Goal: Information Seeking & Learning: Learn about a topic

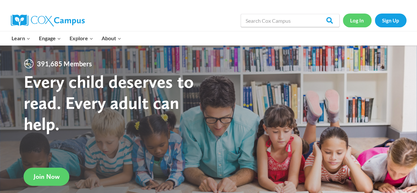
click at [358, 22] on link "Log In" at bounding box center [357, 21] width 29 height 14
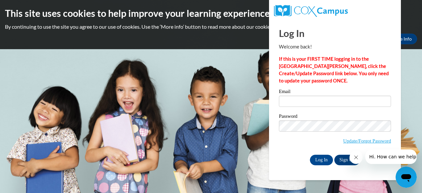
click at [350, 162] on div at bounding box center [382, 156] width 67 height 14
click at [341, 160] on link "Sign Up" at bounding box center [347, 160] width 26 height 11
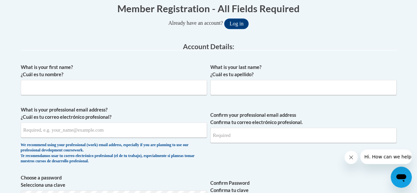
scroll to position [138, 0]
click at [191, 86] on input "What is your first name? ¿Cuál es tu nombre?" at bounding box center [114, 87] width 186 height 15
type input "Kathryn"
type input "Kinsler"
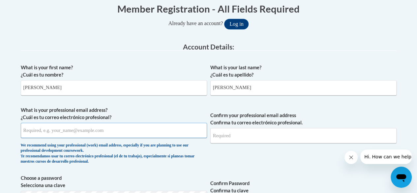
type input "kathrynlk5662@gmail.com"
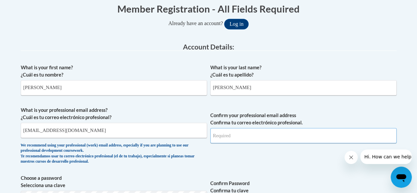
type input "kathrynlk5662@gmail.com"
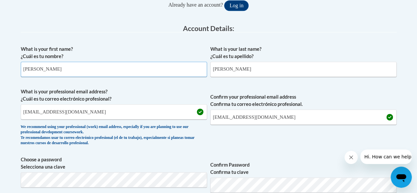
scroll to position [161, 0]
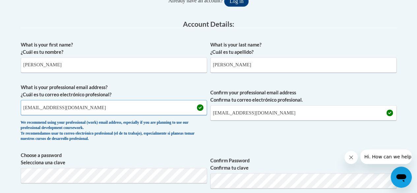
click at [101, 105] on input "kathrynlk5662@gmail.com" at bounding box center [114, 107] width 186 height 15
type input "kathryn.kinsler@eagleslanding.org"
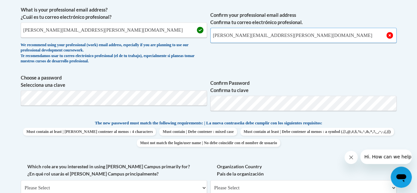
scroll to position [238, 0]
type input "kathryn.kinsler@eagleslanding.org"
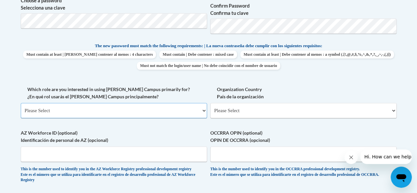
scroll to position [316, 0]
click at [126, 111] on select "Please Select College/University | Colegio/Universidad Community/Nonprofit Part…" at bounding box center [114, 109] width 186 height 15
select select "fbf2d438-af2f-41f8-98f1-81c410e29de3"
click at [21, 102] on select "Please Select College/University | Colegio/Universidad Community/Nonprofit Part…" at bounding box center [114, 109] width 186 height 15
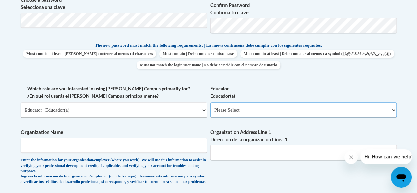
click at [224, 113] on select "Please Select Early Learning/Daycare Teacher/Family Home Care Provider | Maestr…" at bounding box center [303, 109] width 186 height 15
select select "5455f13f-8aeb-4200-a53b-f3dbe28286cf"
click at [210, 102] on select "Please Select Early Learning/Daycare Teacher/Family Home Care Provider | Maestr…" at bounding box center [303, 109] width 186 height 15
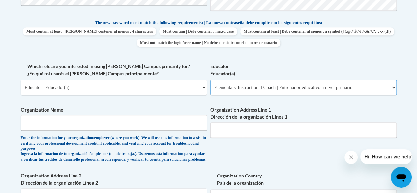
scroll to position [339, 0]
click at [182, 124] on input "Organization Name" at bounding box center [114, 122] width 186 height 15
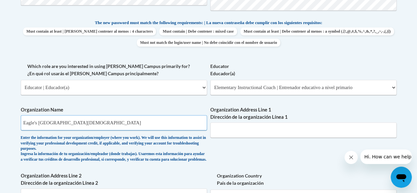
type input "Eagle's Landing Christian Academy"
click at [235, 127] on input "Organization Address Line 1 Dirección de la organización Línea 1" at bounding box center [303, 129] width 186 height 15
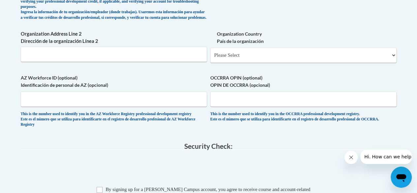
scroll to position [479, 0]
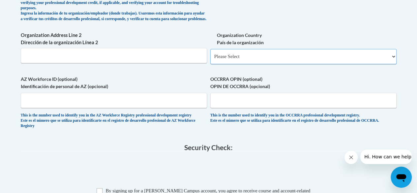
click at [250, 59] on select "Please Select United States | Estados Unidos Outside of the United States | Fue…" at bounding box center [303, 56] width 186 height 15
select select "ad49bcad-a171-4b2e-b99c-48b446064914"
click at [210, 54] on select "Please Select United States | Estados Unidos Outside of the United States | Fue…" at bounding box center [303, 56] width 186 height 15
select select
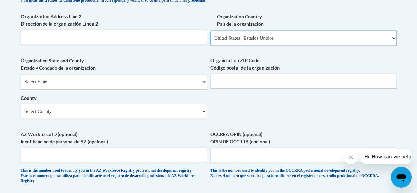
scroll to position [499, 0]
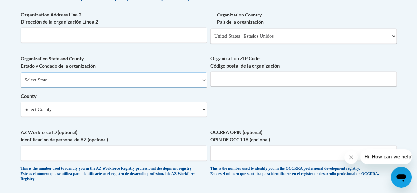
click at [196, 87] on select "Select State Alabama Alaska Arizona Arkansas California Colorado Connecticut De…" at bounding box center [114, 79] width 186 height 15
select select "Georgia"
click at [21, 77] on select "Select State Alabama Alaska Arizona Arkansas California Colorado Connecticut De…" at bounding box center [114, 79] width 186 height 15
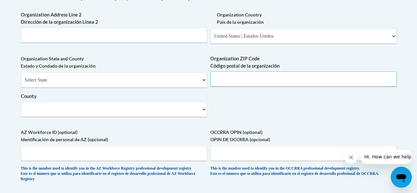
click at [233, 82] on input "Organization ZIP Code Código postal de la organización" at bounding box center [303, 78] width 186 height 15
type input "30281"
type input "104 Mossy Brook Dr."
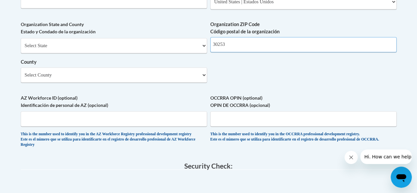
scroll to position [534, 0]
type input "30253"
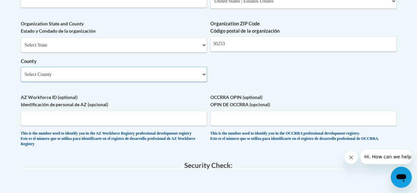
click at [196, 81] on select "Select County Appling Atkinson Bacon Baker Baldwin Banks Barrow Bartow Ben Hill…" at bounding box center [114, 74] width 186 height 15
select select "Henry"
click at [21, 71] on select "Select County Appling Atkinson Bacon Baker Baldwin Banks Barrow Bartow Ben Hill…" at bounding box center [114, 74] width 186 height 15
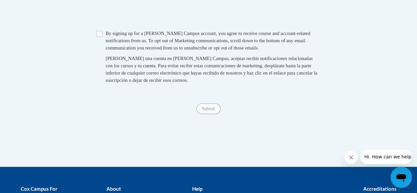
scroll to position [708, 0]
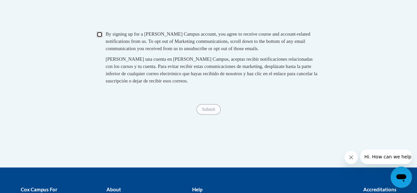
click at [99, 38] on input "Checkbox" at bounding box center [100, 35] width 6 height 6
checkbox input "true"
click at [210, 115] on input "Submit" at bounding box center [208, 109] width 24 height 11
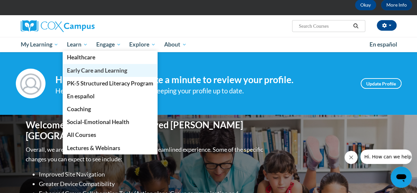
scroll to position [52, 0]
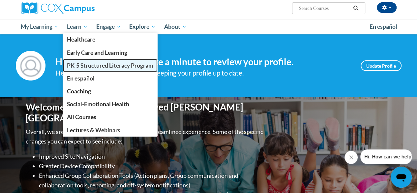
click at [86, 68] on span "PK-5 Structured Literacy Program" at bounding box center [110, 65] width 86 height 7
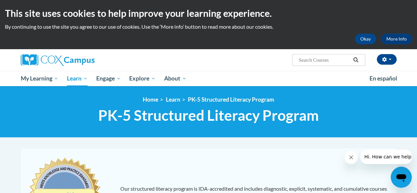
click at [243, 65] on div "Kathryn Kinsler (Eastern Daylight Time GMT-0400 ) My Profile Inbox My Transcrip…" at bounding box center [272, 57] width 257 height 17
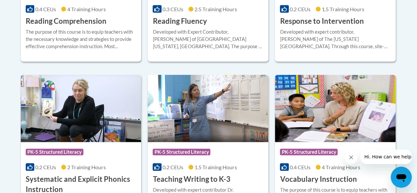
scroll to position [914, 0]
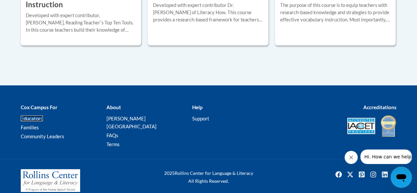
click at [32, 117] on link "Educators" at bounding box center [32, 118] width 22 height 6
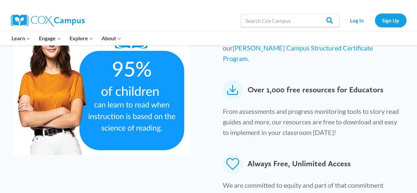
scroll to position [391, 0]
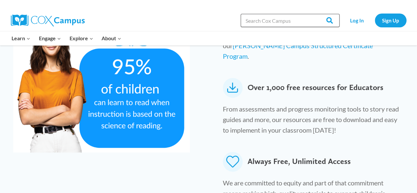
click at [269, 19] on input "Search in [URL][DOMAIN_NAME]" at bounding box center [289, 20] width 99 height 13
type input "fluency"
click at [314, 14] on input "Search" at bounding box center [327, 20] width 26 height 13
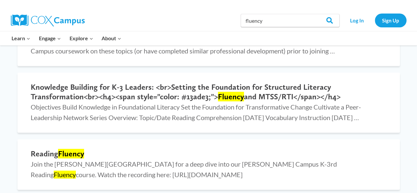
scroll to position [131, 0]
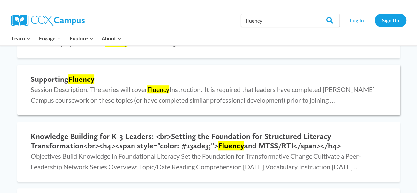
click at [65, 77] on h2 "Supporting Fluency" at bounding box center [209, 79] width 356 height 10
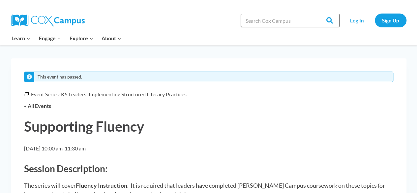
click at [260, 15] on input "Search in [URL][DOMAIN_NAME]" at bounding box center [289, 20] width 99 height 13
type input "differentiation"
click at [314, 14] on input "Search" at bounding box center [327, 20] width 26 height 13
